Goal: Task Accomplishment & Management: Use online tool/utility

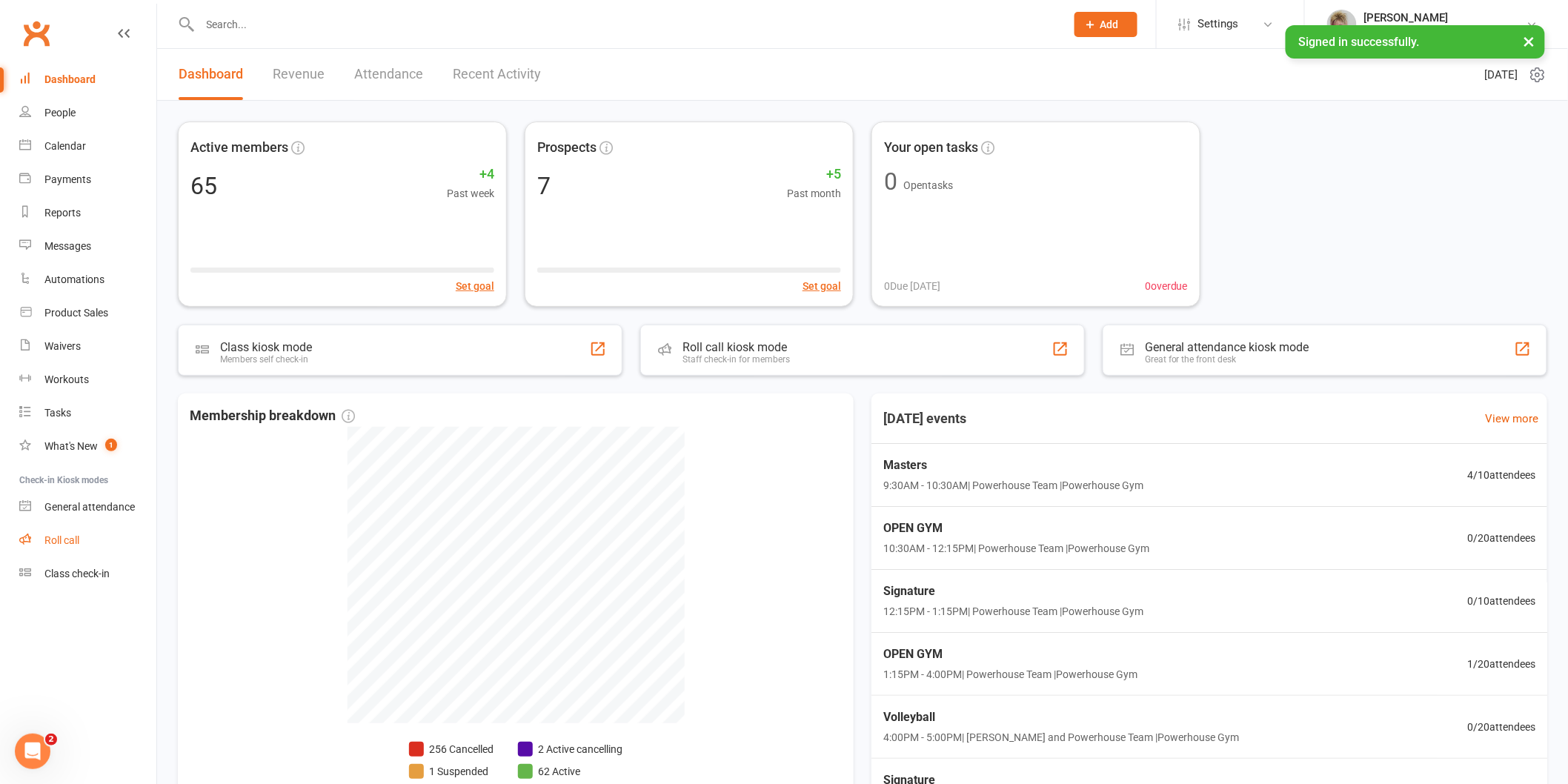
click at [86, 544] on link "Roll call" at bounding box center [88, 541] width 138 height 34
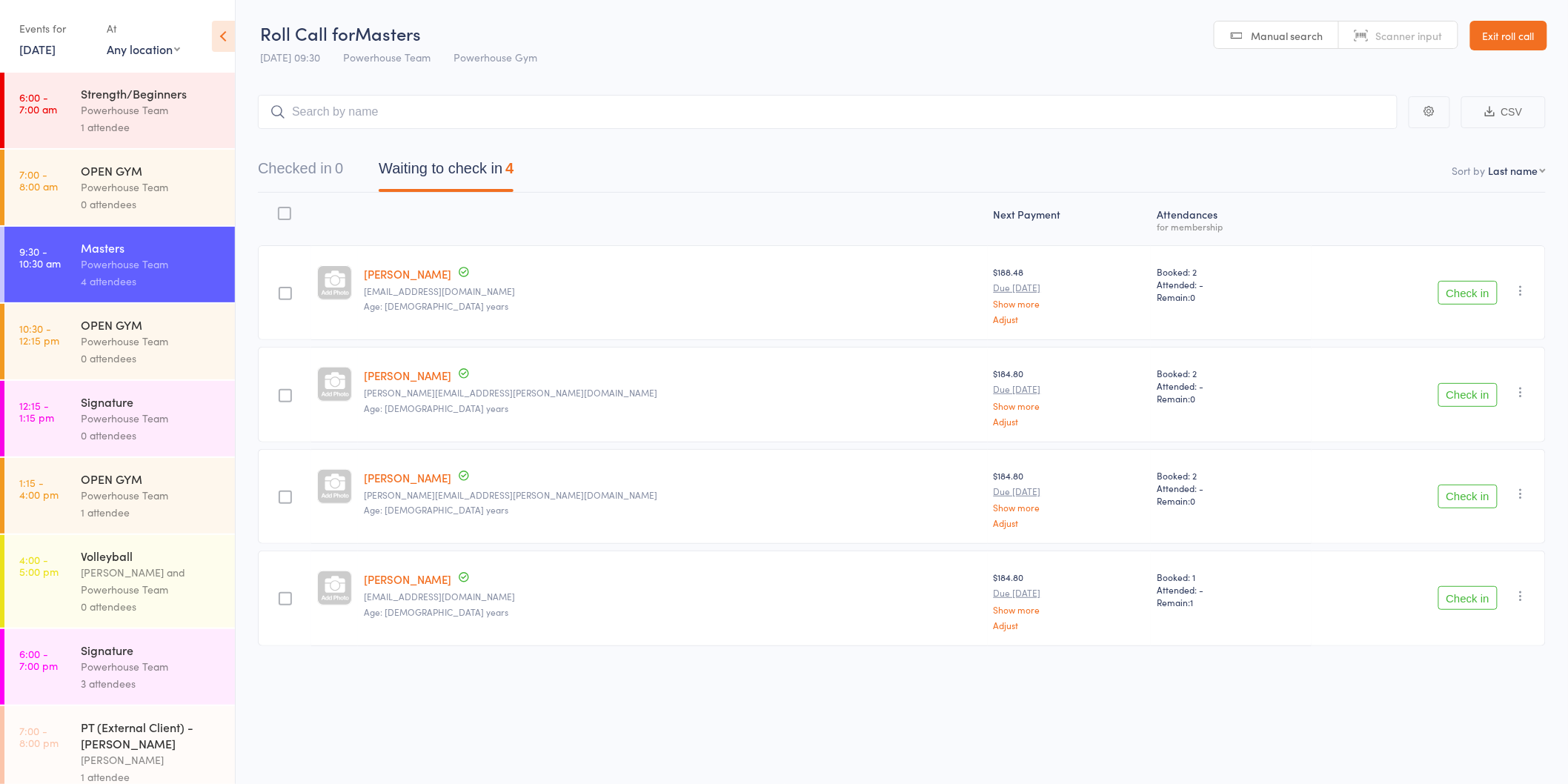
click at [130, 271] on div "Powerhouse Team" at bounding box center [151, 264] width 141 height 17
click at [83, 115] on div "Powerhouse Team" at bounding box center [151, 110] width 141 height 17
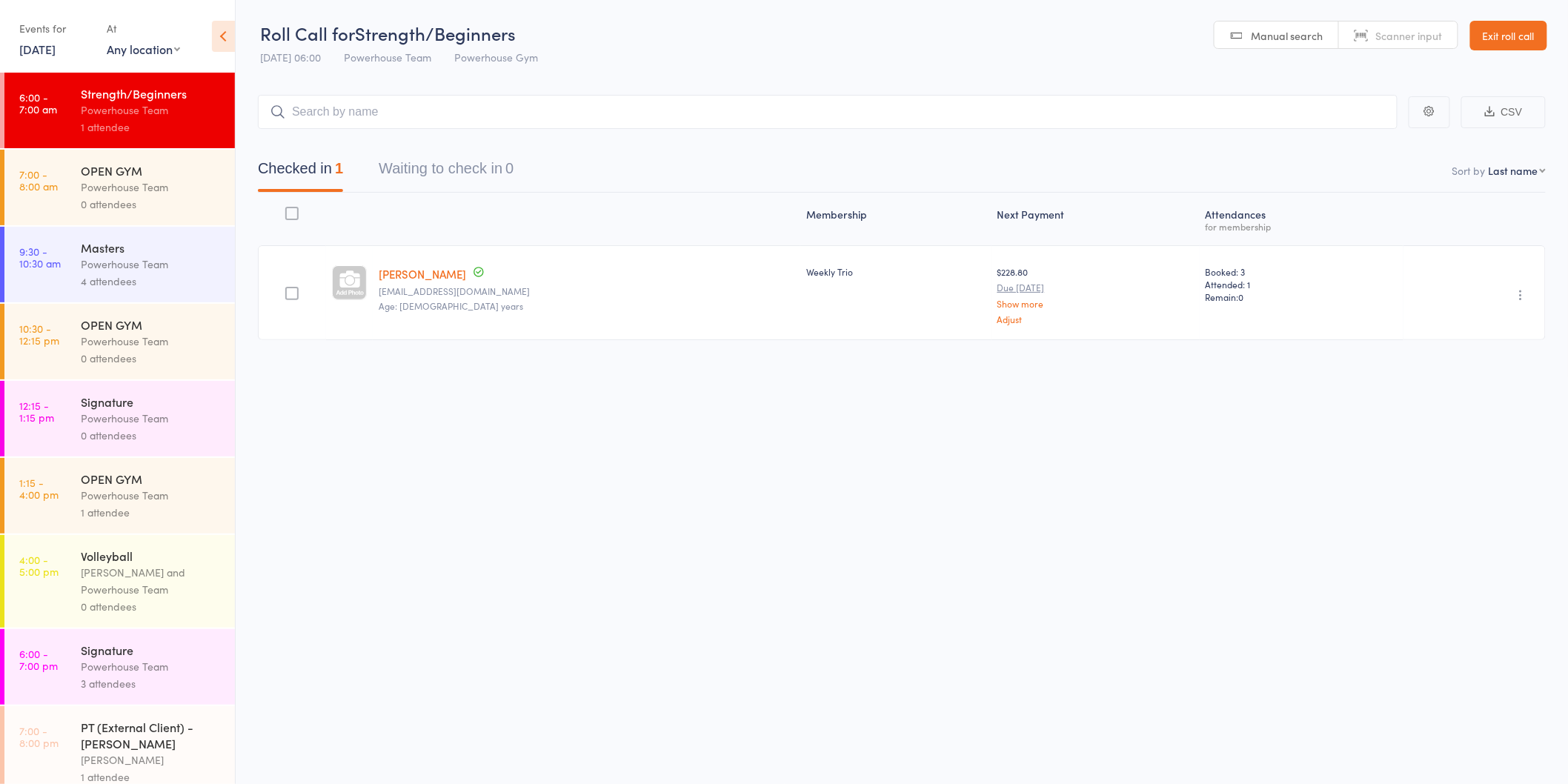
click at [144, 264] on div "Powerhouse Team" at bounding box center [151, 264] width 141 height 17
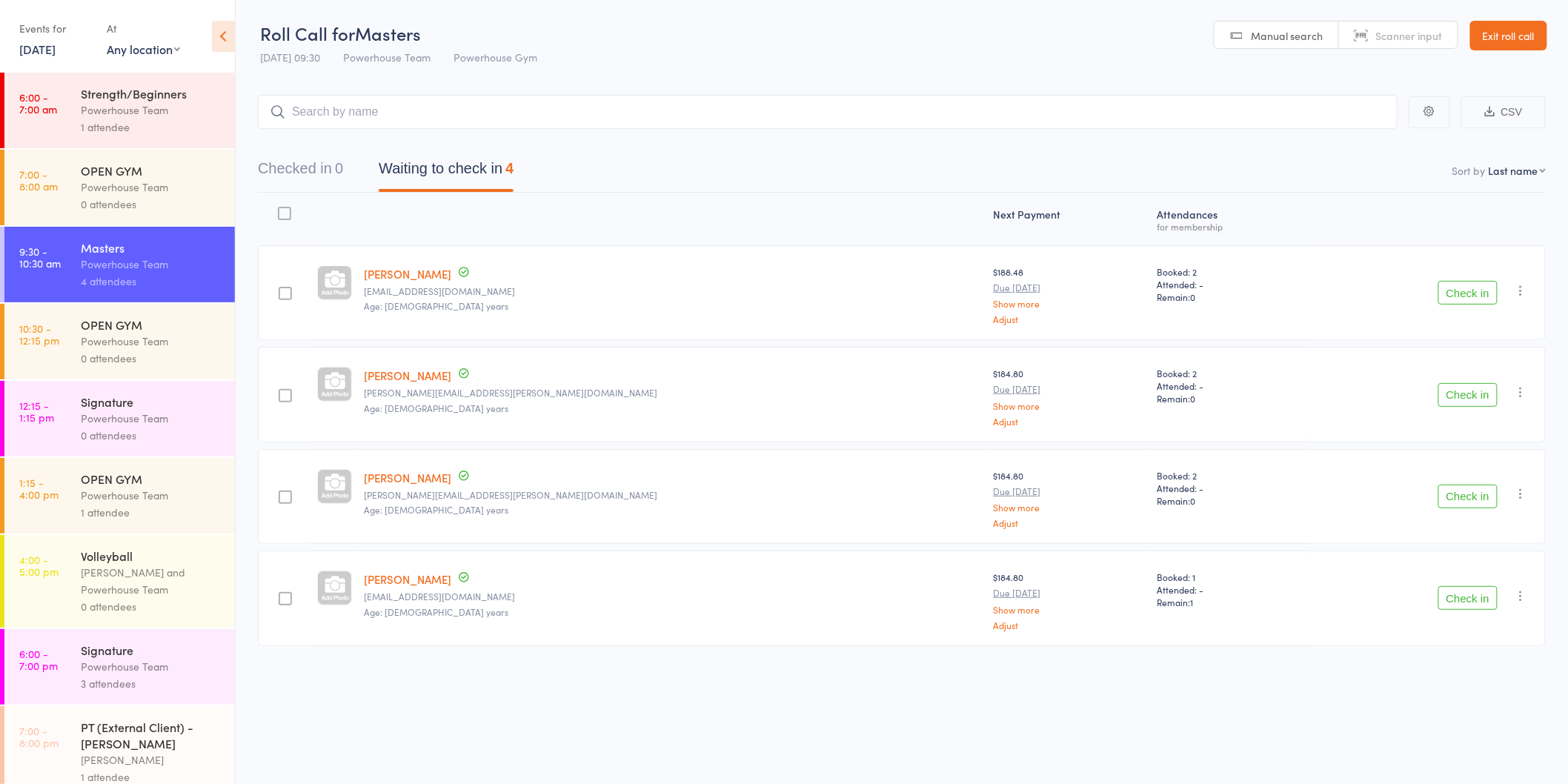
click at [144, 428] on div "0 attendees" at bounding box center [151, 435] width 141 height 17
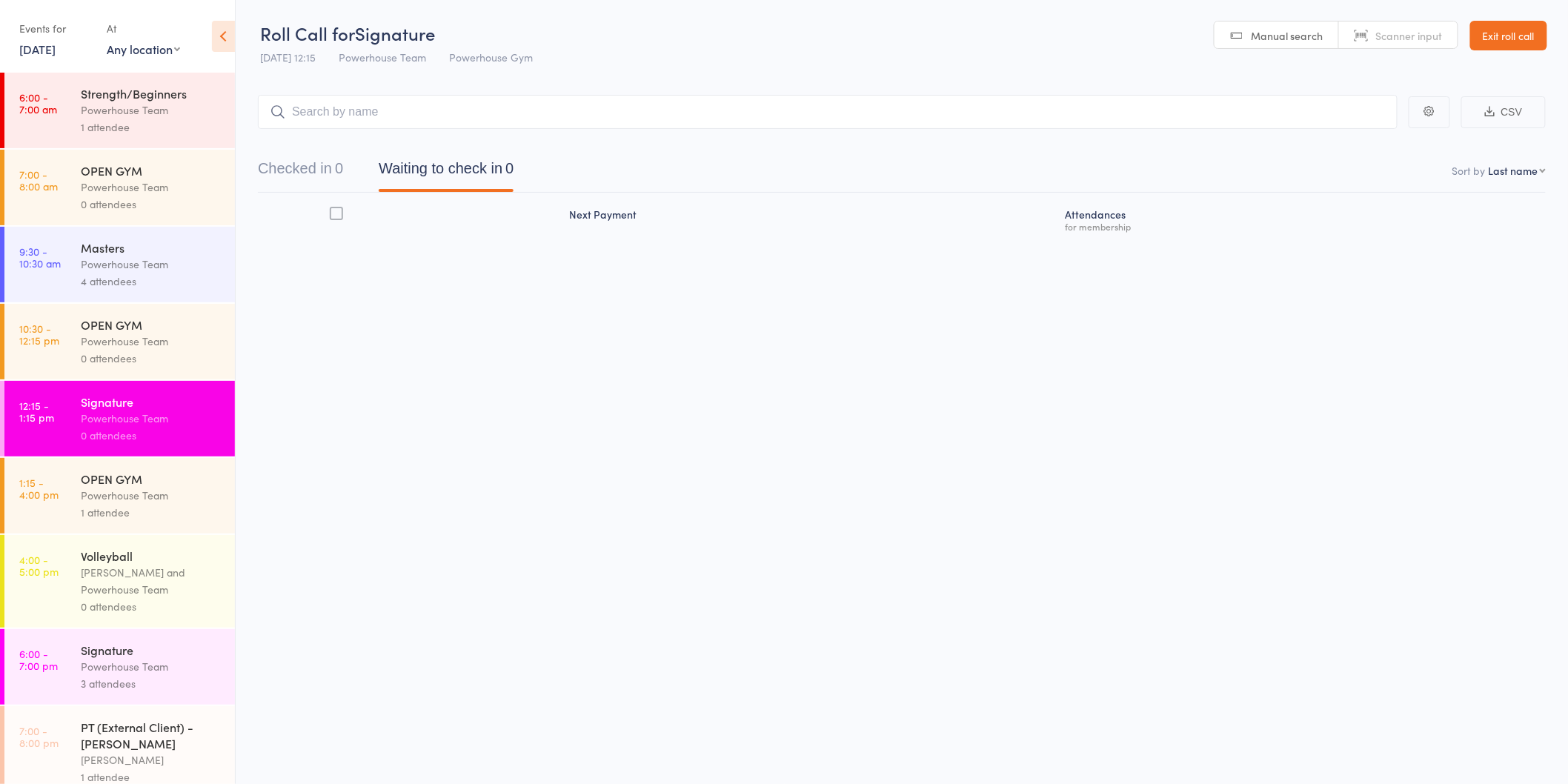
click at [163, 665] on div "Powerhouse Team" at bounding box center [151, 666] width 141 height 17
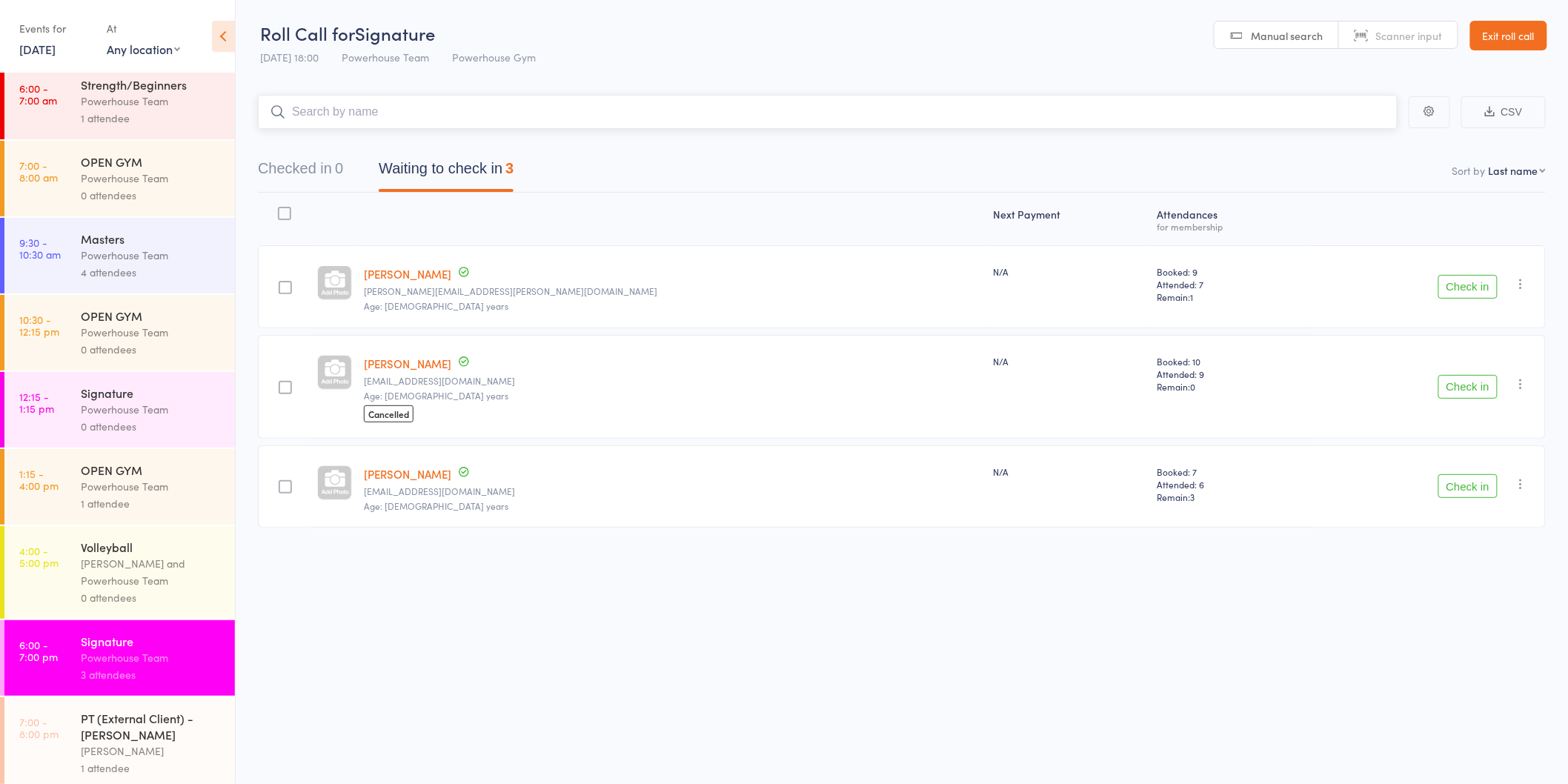
scroll to position [16, 0]
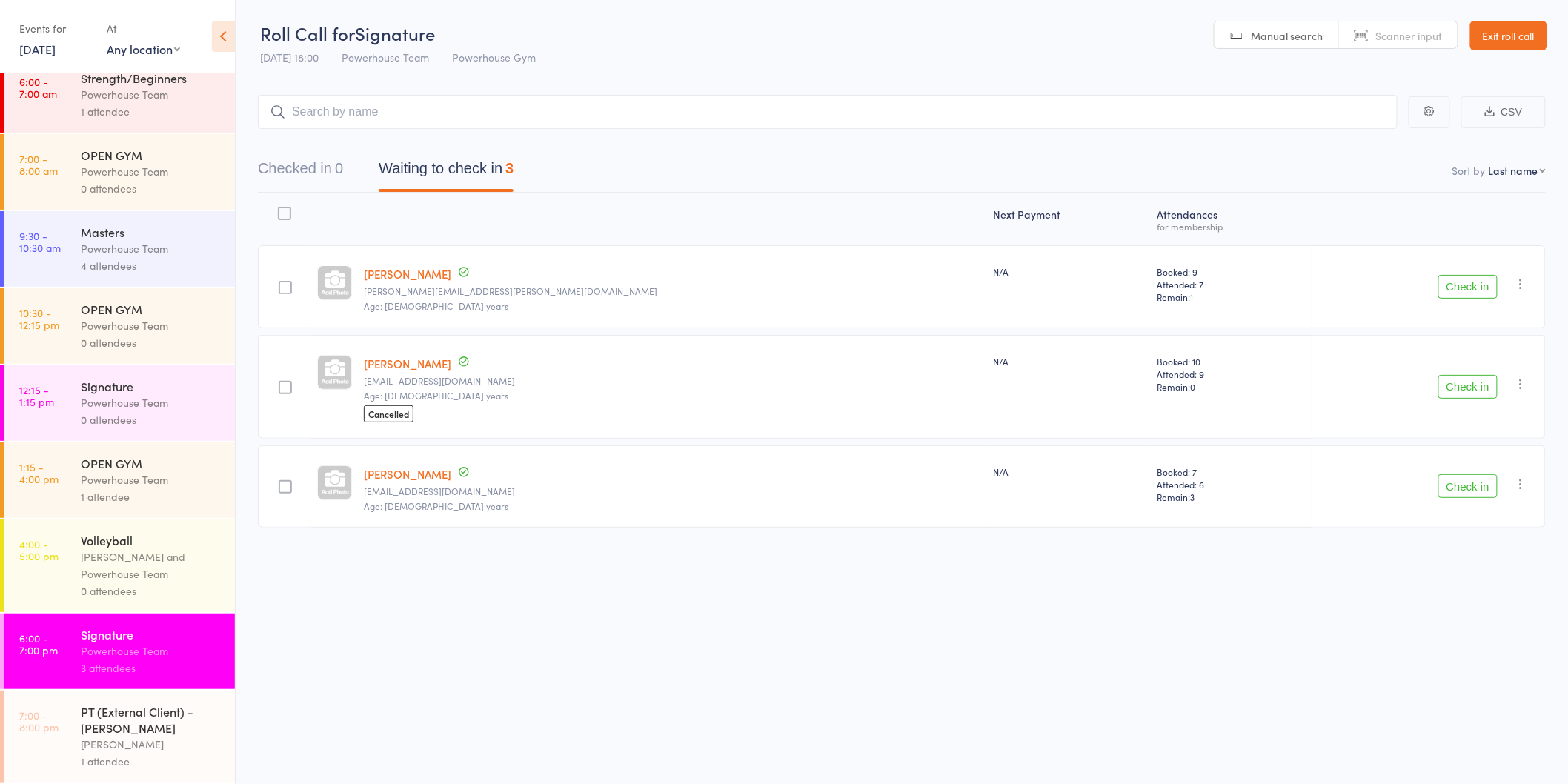
click at [135, 254] on div "Powerhouse Team" at bounding box center [151, 249] width 141 height 17
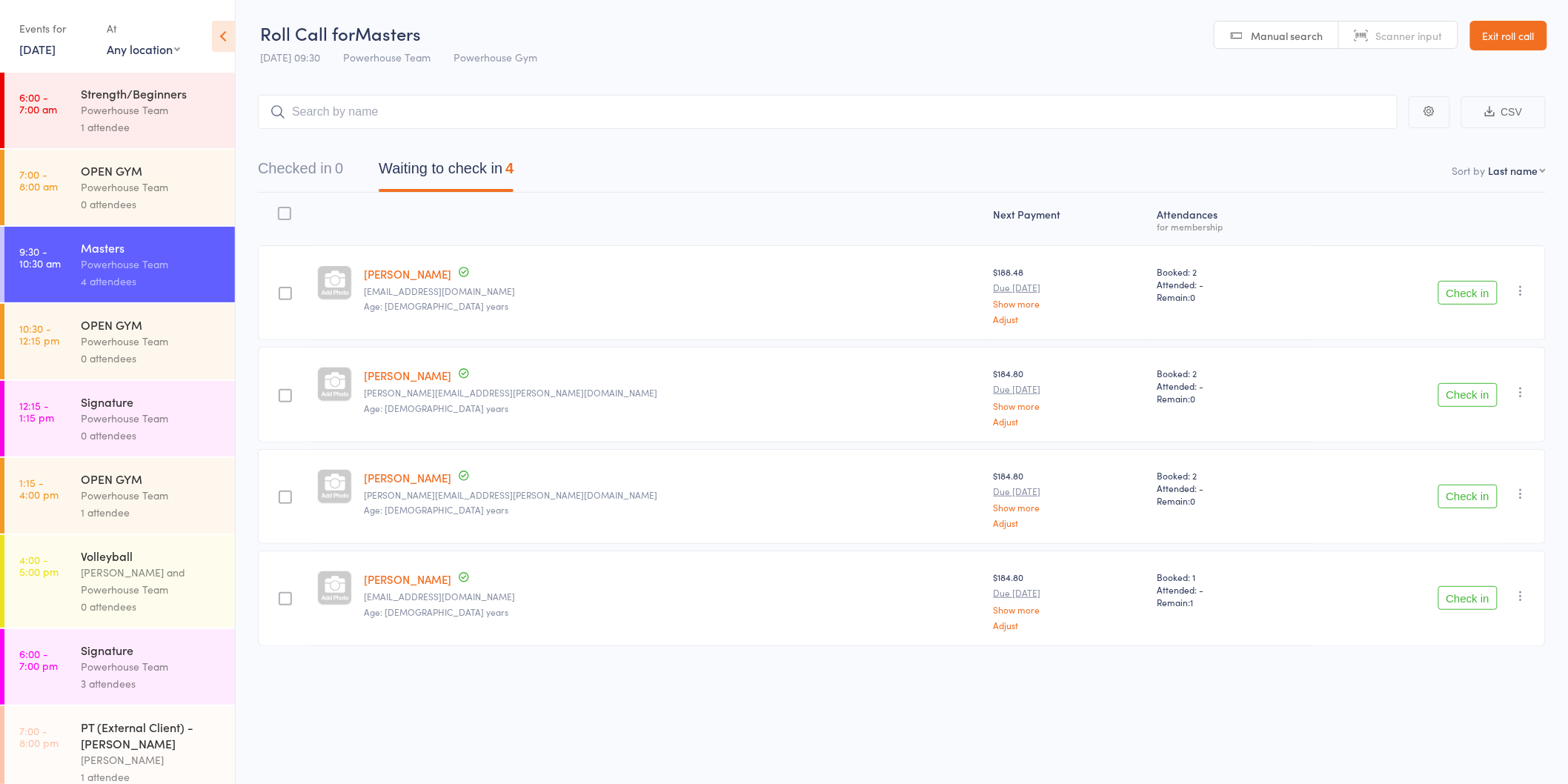
click at [1478, 596] on button "Check in" at bounding box center [1468, 598] width 59 height 23
click at [1460, 498] on button "Check in" at bounding box center [1468, 496] width 59 height 23
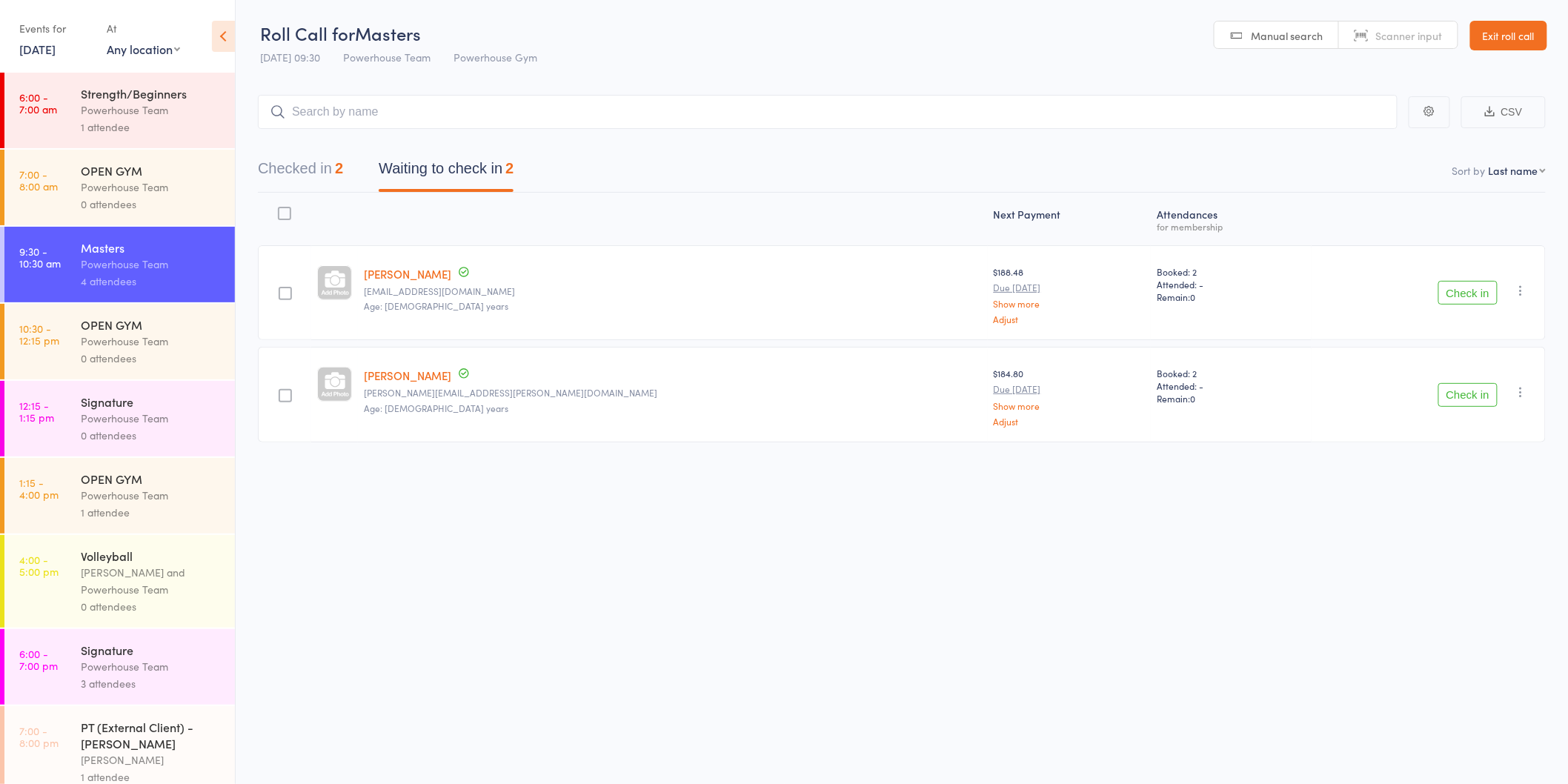
click at [1466, 289] on button "Check in" at bounding box center [1468, 292] width 59 height 23
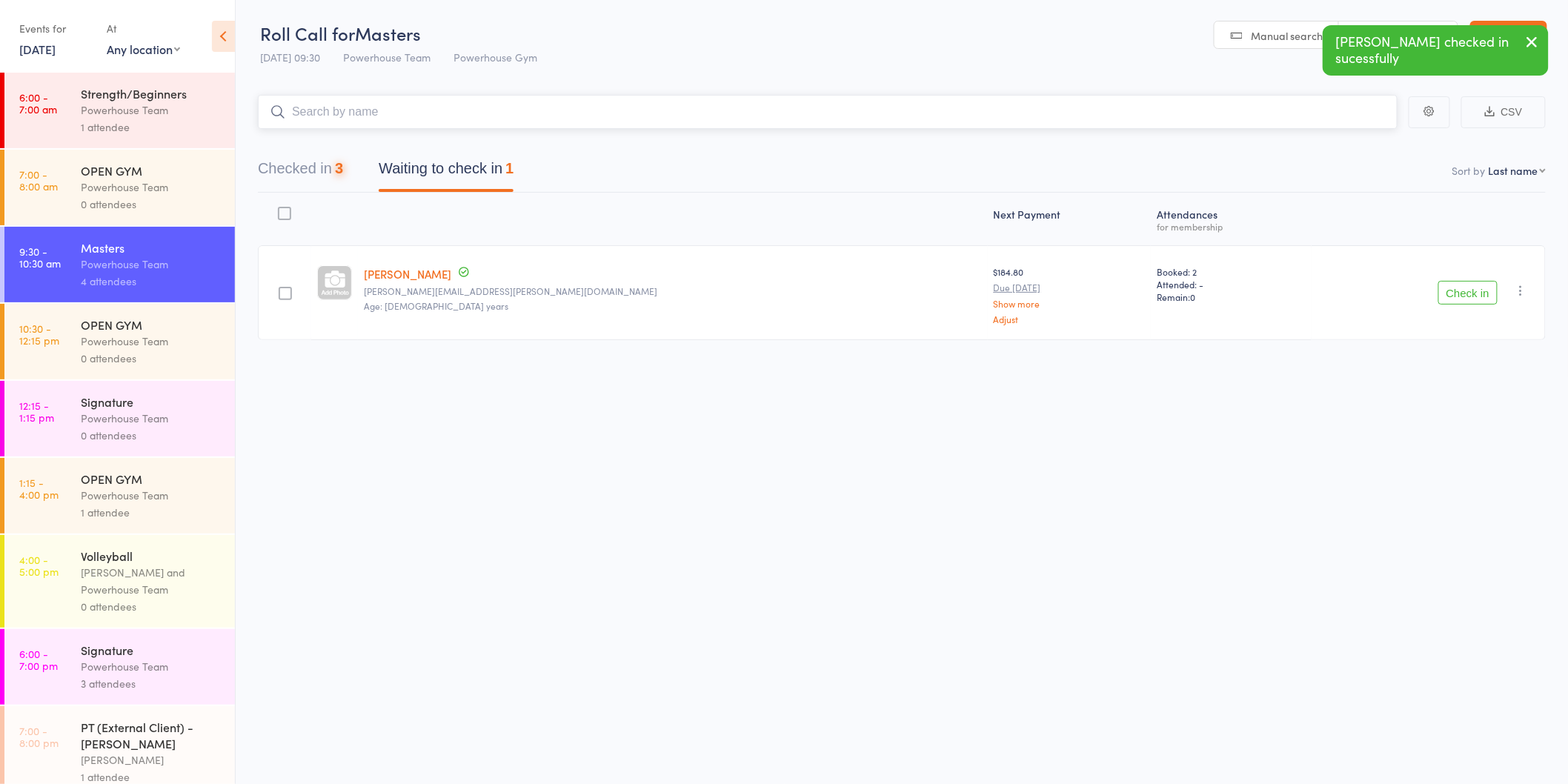
click at [571, 109] on input "search" at bounding box center [828, 111] width 1140 height 34
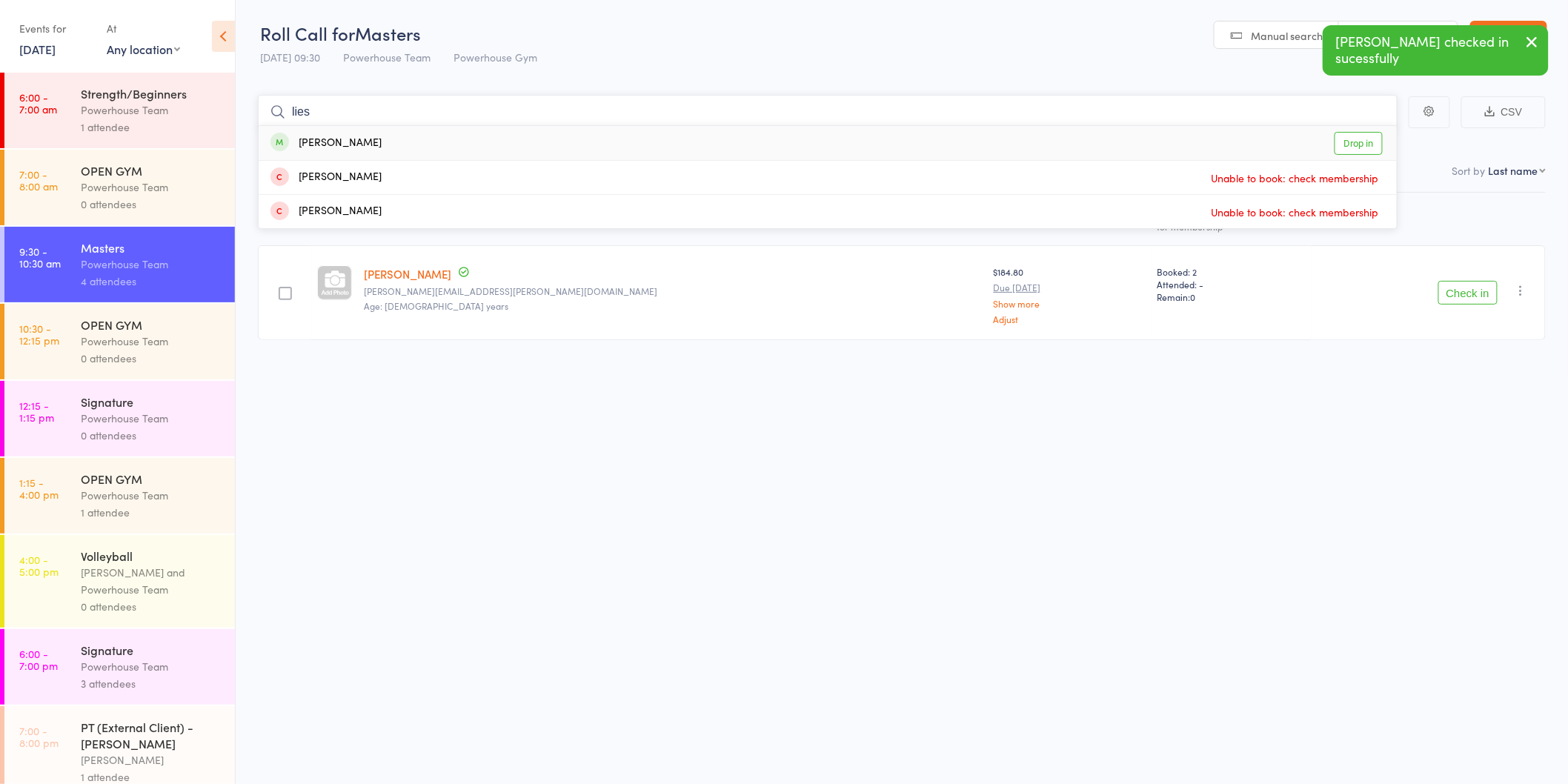
type input "lies"
click at [515, 138] on div "[PERSON_NAME] Drop in" at bounding box center [827, 143] width 1139 height 34
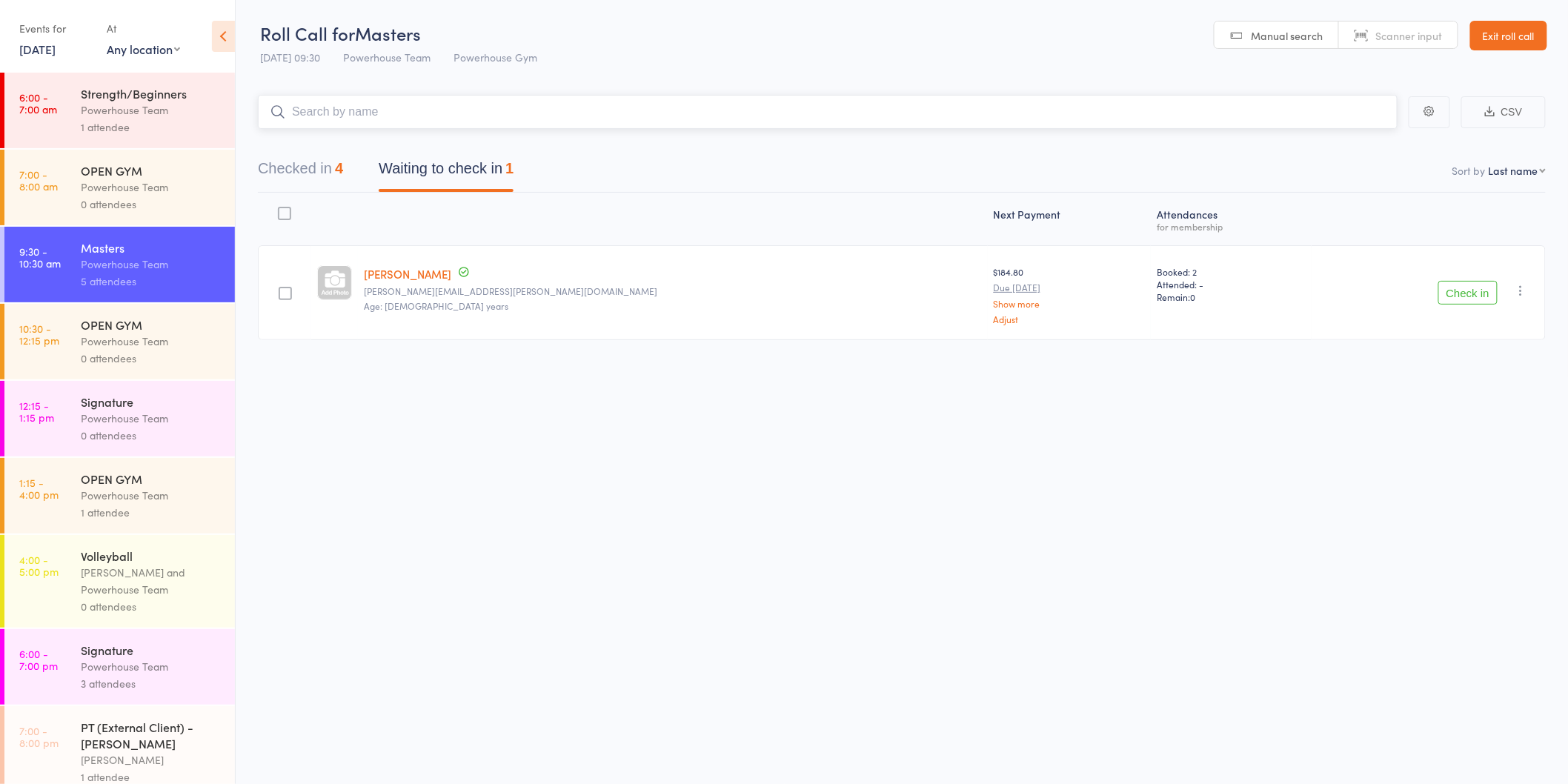
click at [483, 116] on input "search" at bounding box center [828, 111] width 1140 height 34
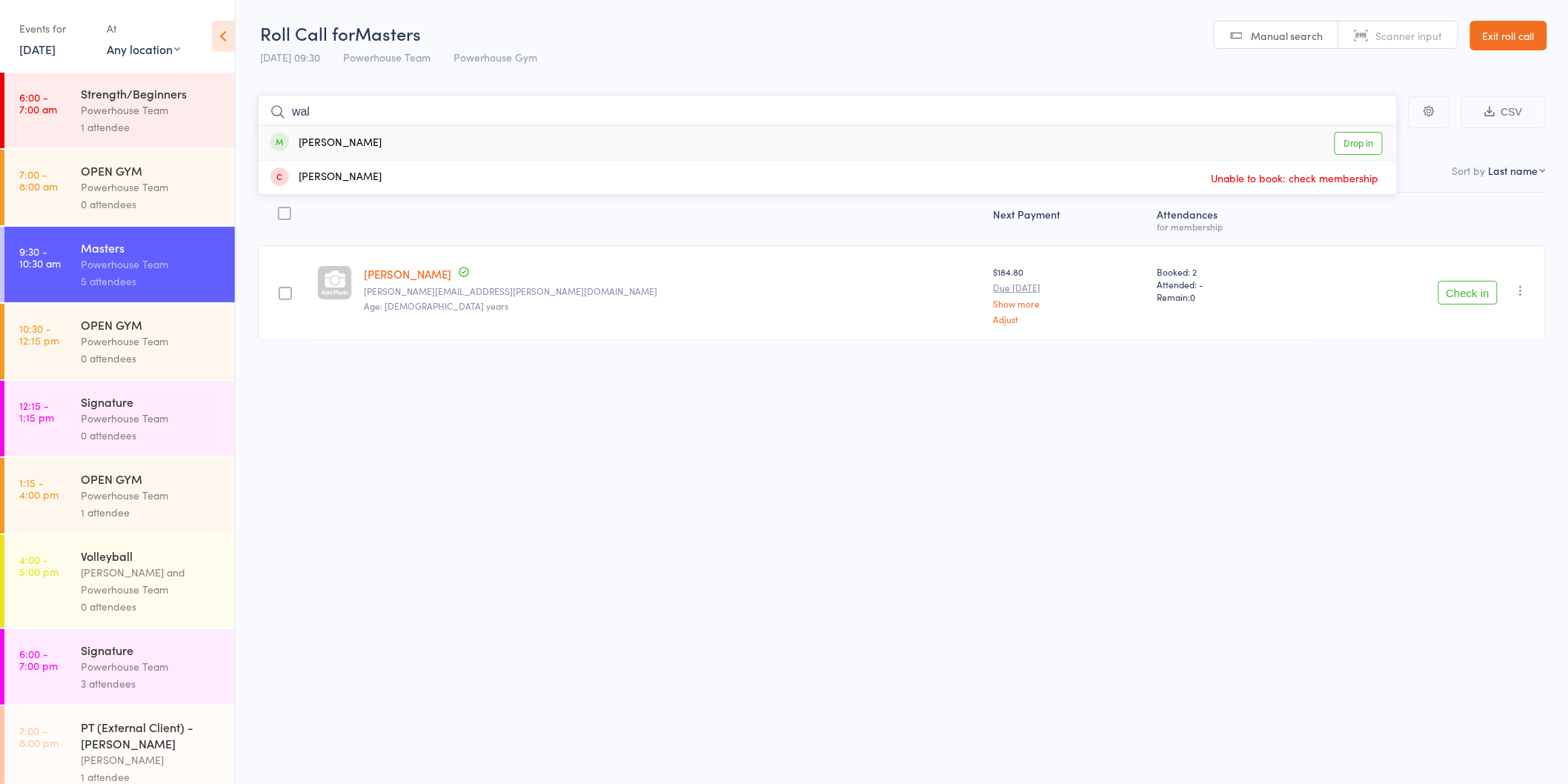
type input "wal"
click at [439, 134] on div "[PERSON_NAME] Drop in" at bounding box center [827, 143] width 1139 height 34
